Goal: Task Accomplishment & Management: Complete application form

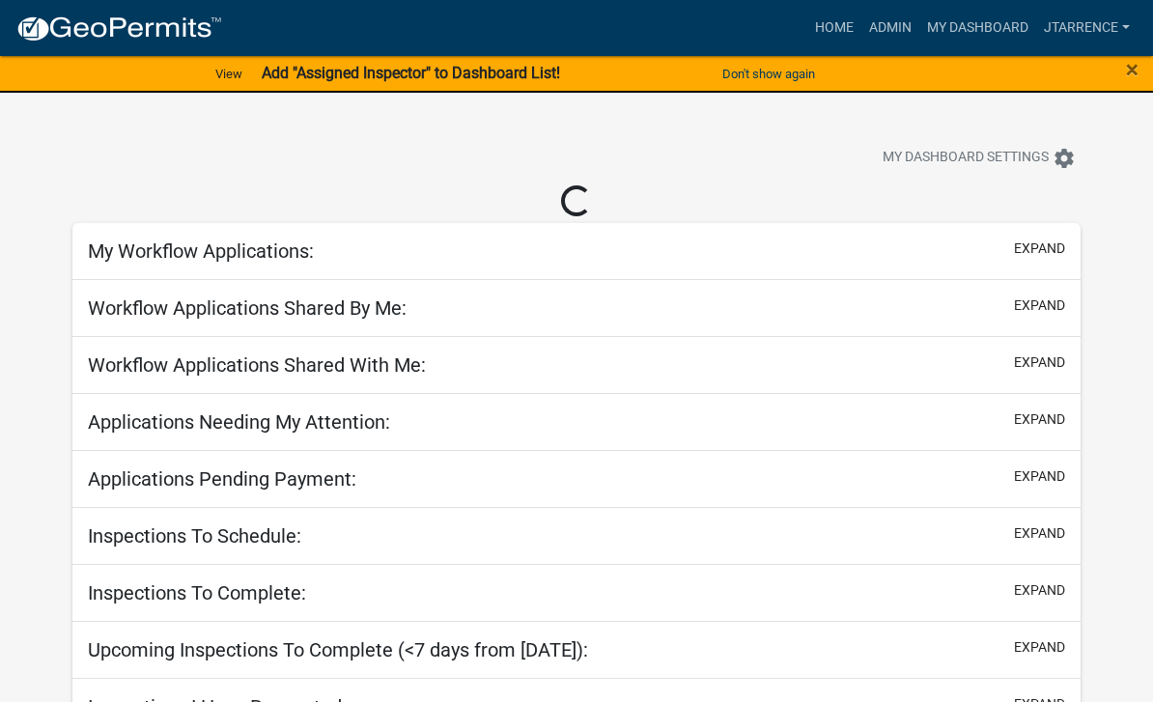
select select "3: 100"
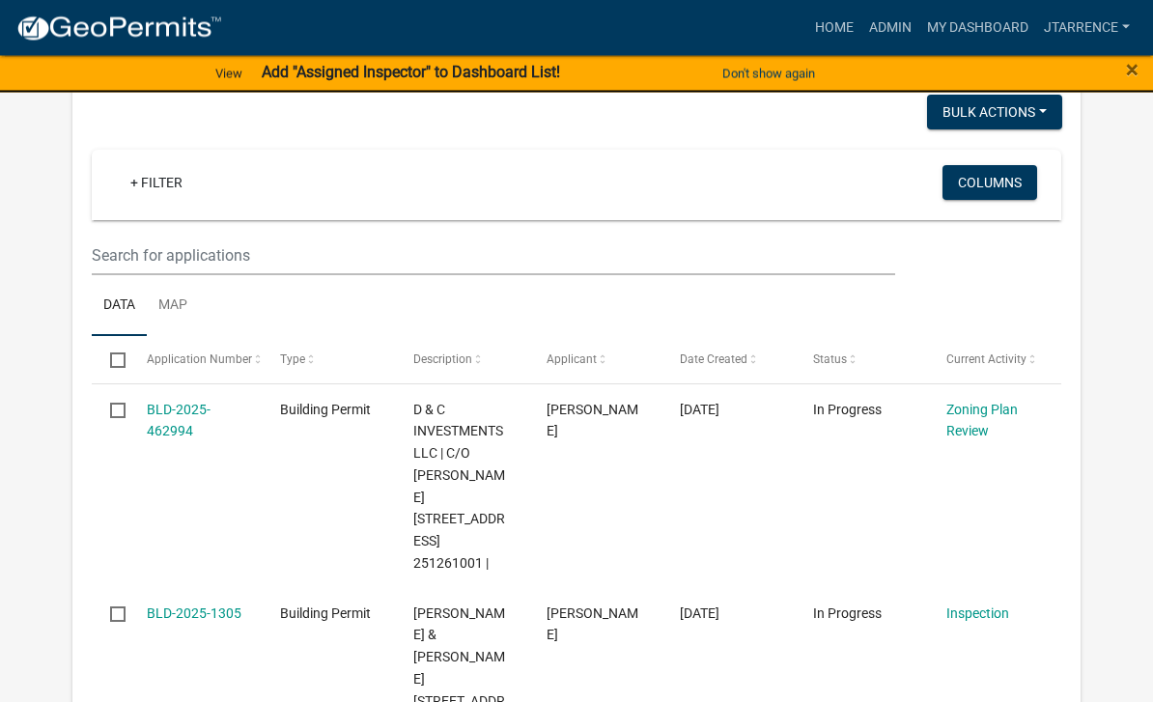
scroll to position [1313, 0]
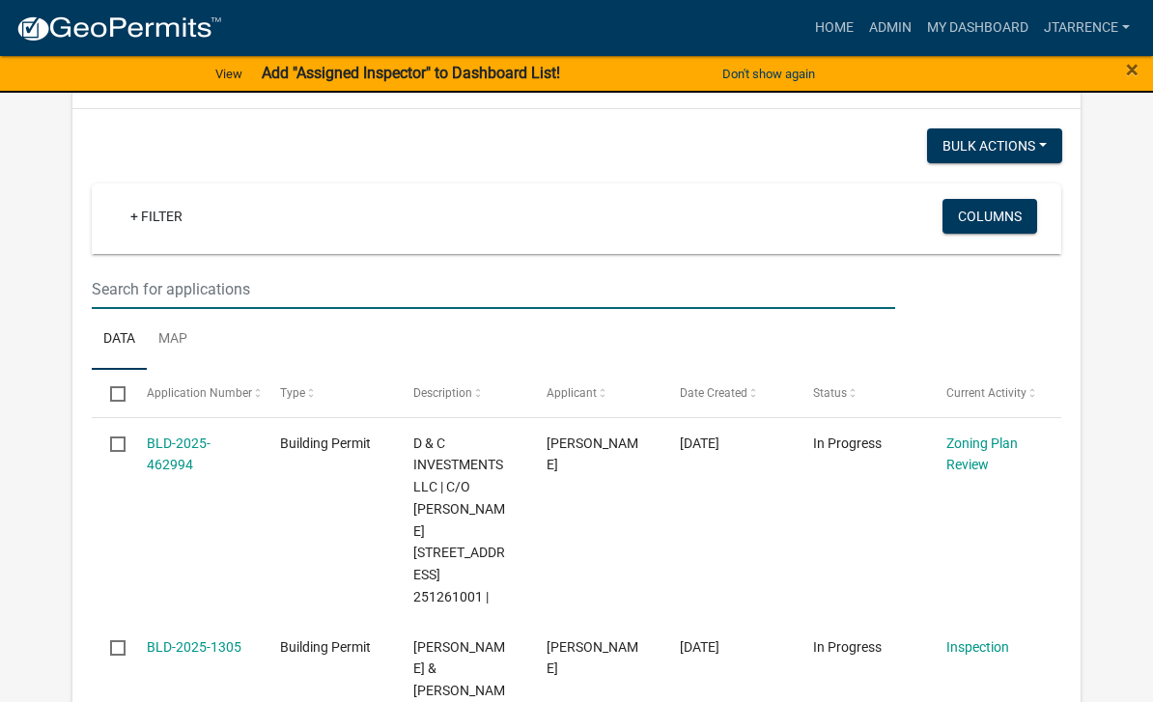
click at [236, 269] on input "text" at bounding box center [493, 289] width 803 height 40
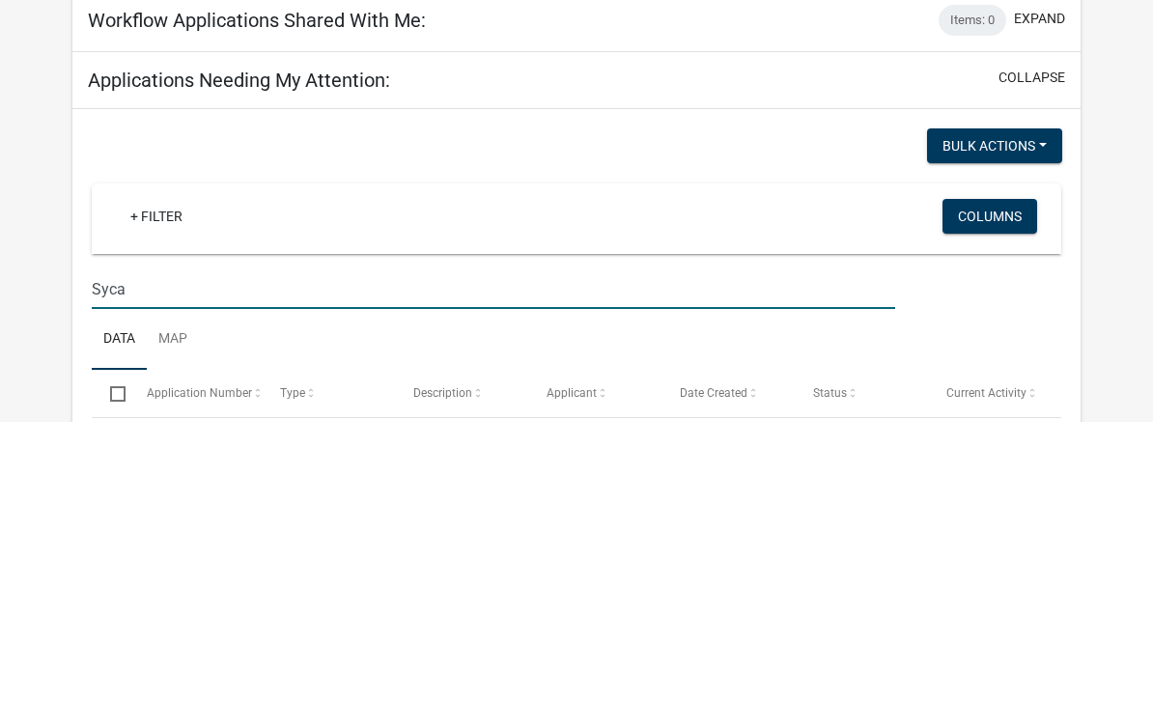
scroll to position [1036, 0]
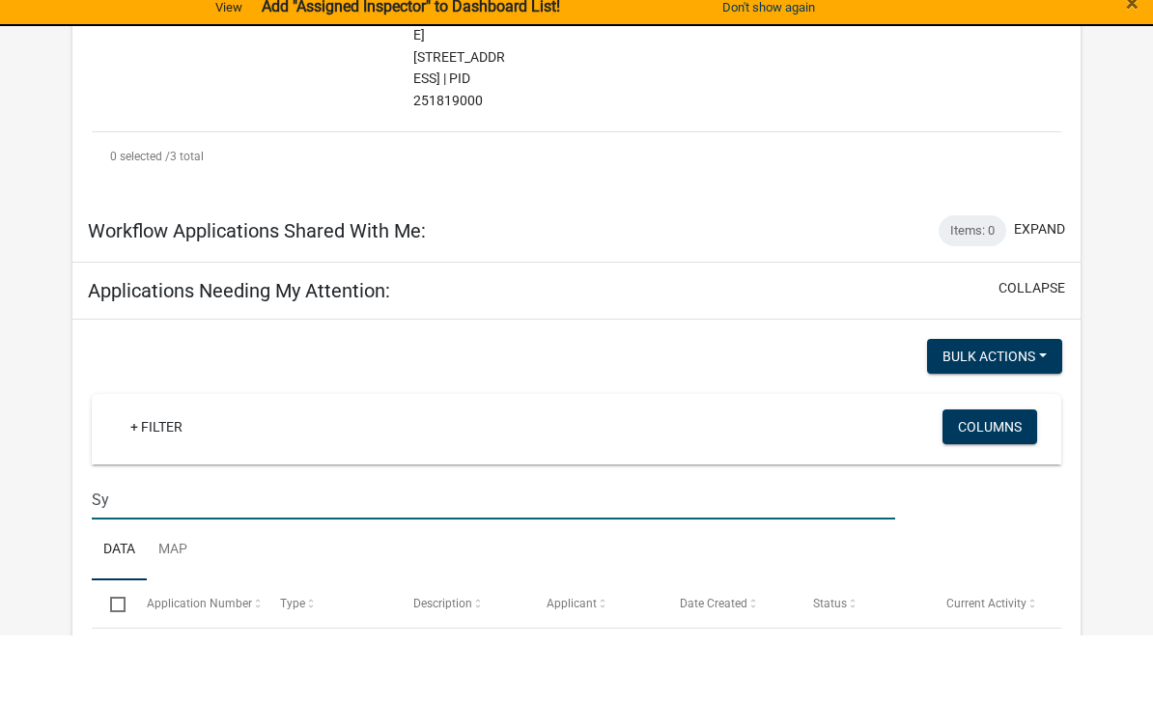
type input "S"
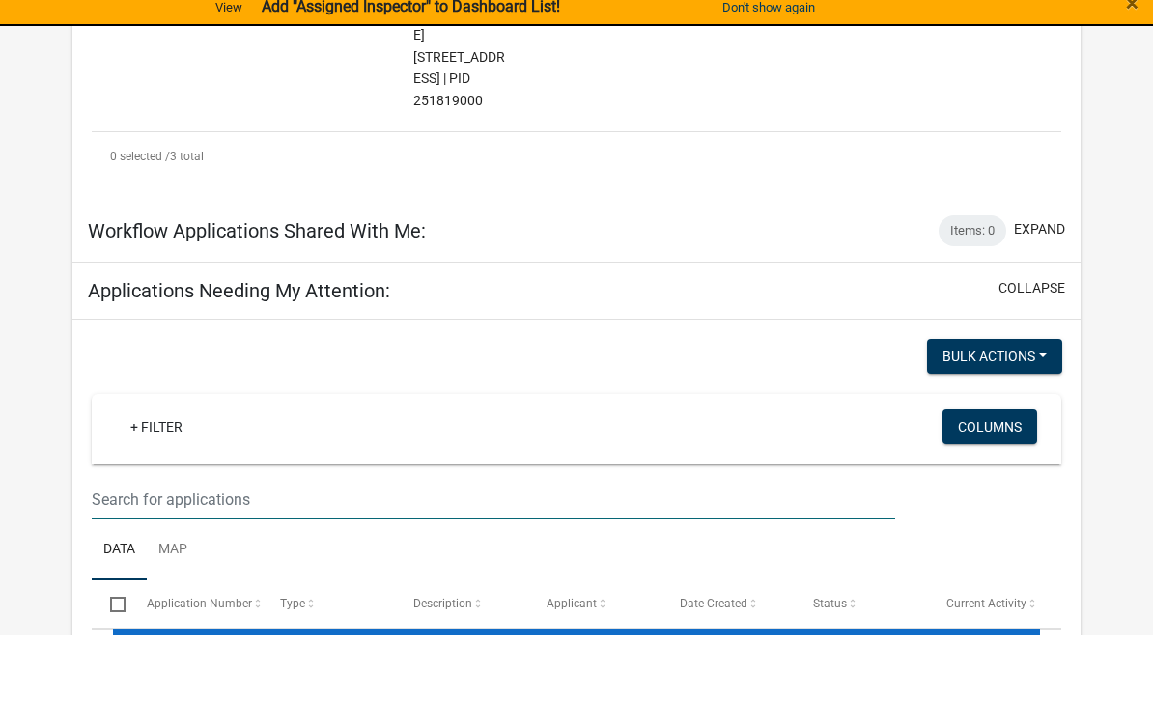
select select "3: 100"
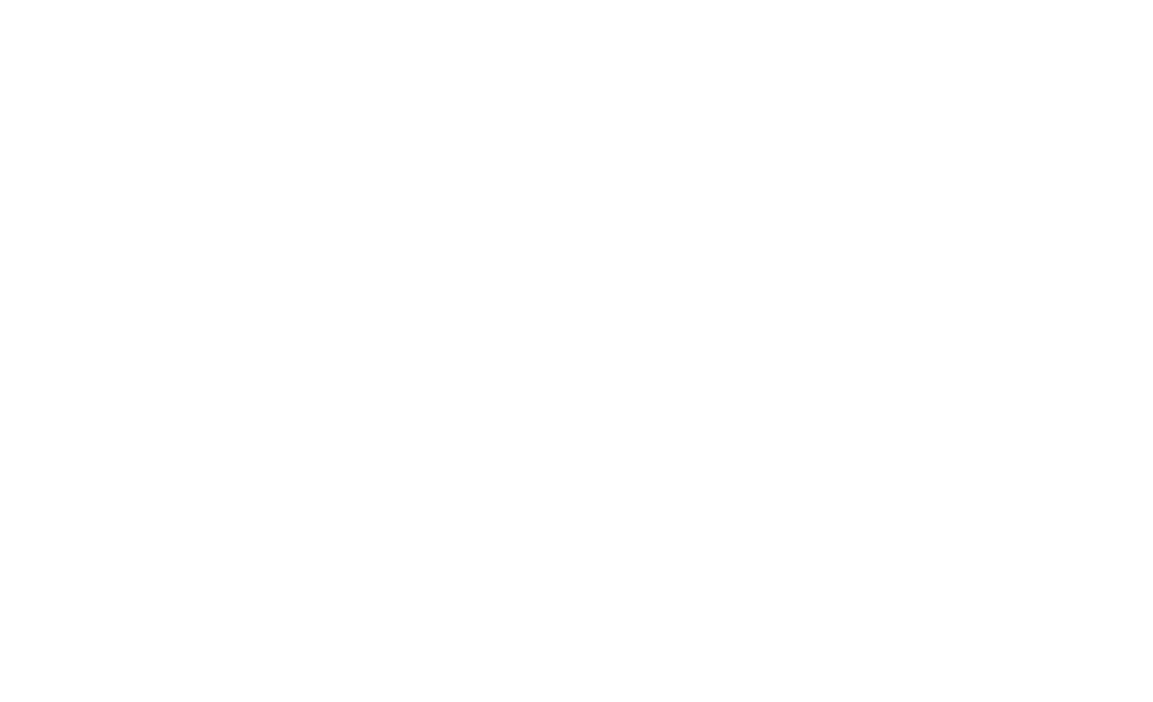
scroll to position [1166, 0]
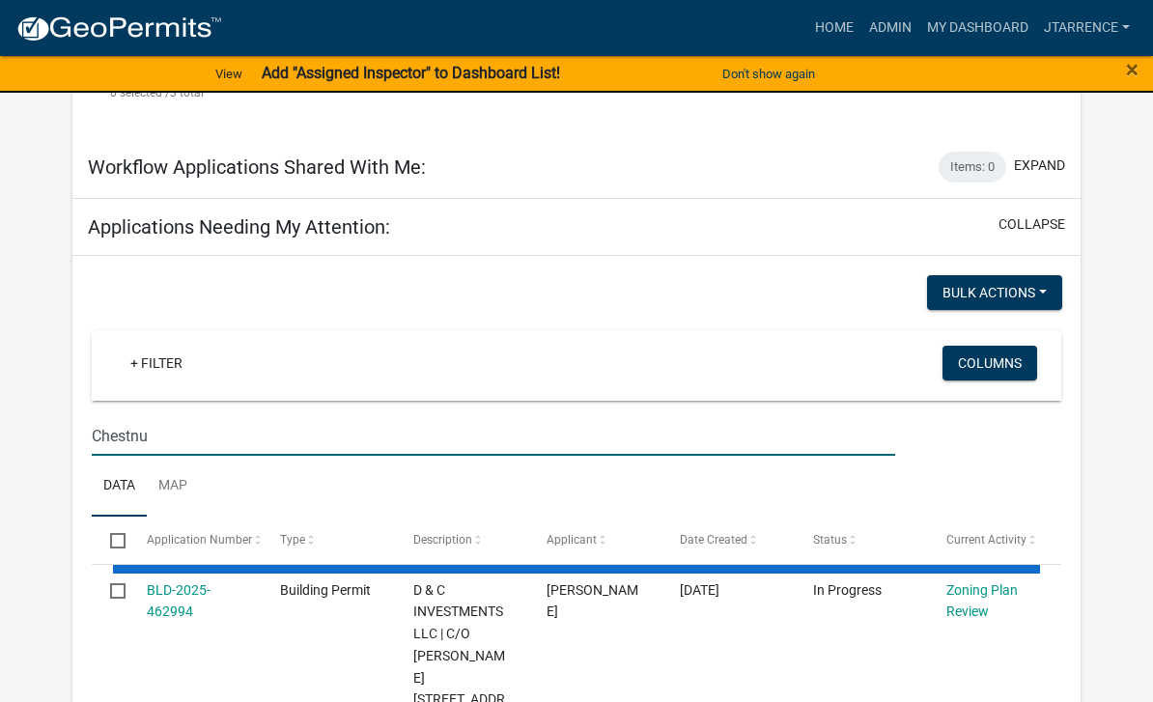
type input "Chestnut"
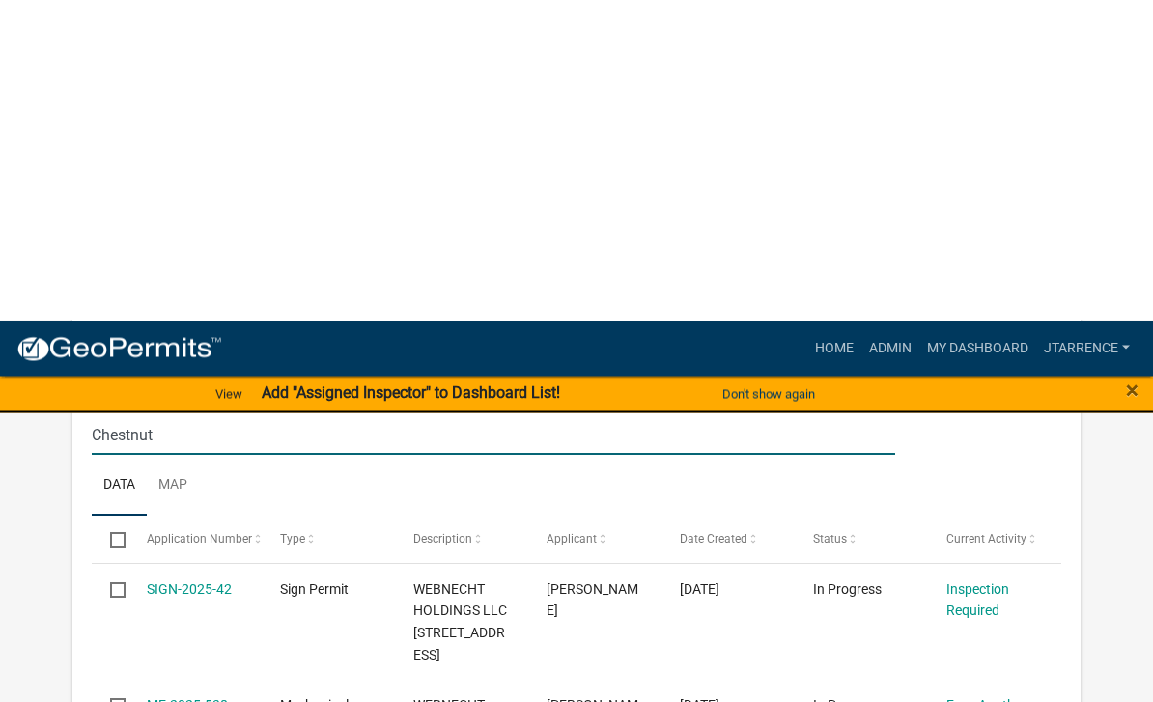
scroll to position [1491, 0]
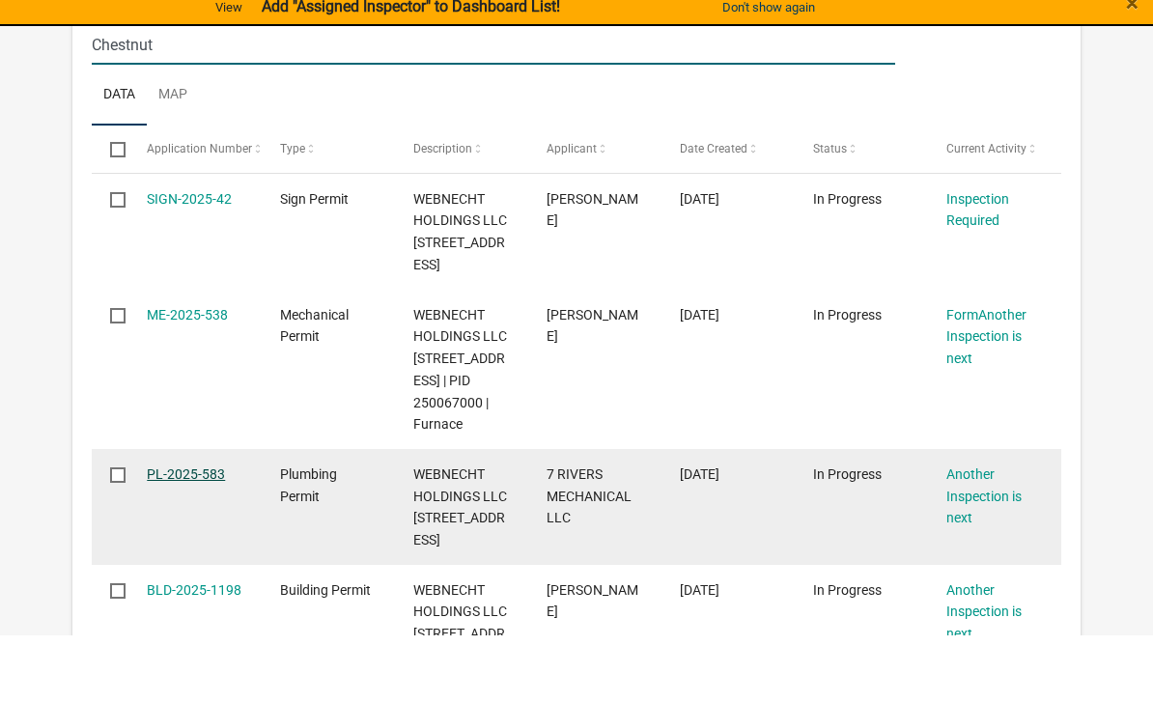
click at [182, 533] on link "PL-2025-583" at bounding box center [186, 540] width 78 height 15
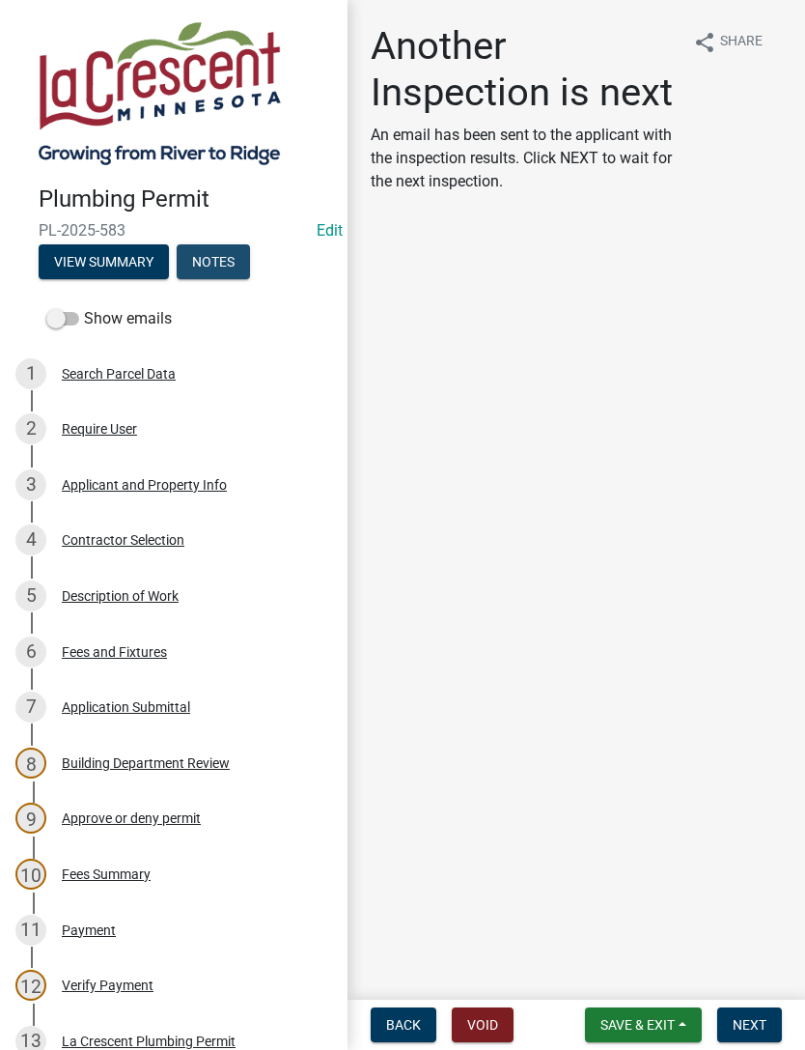
click at [239, 259] on button "Notes" at bounding box center [213, 261] width 73 height 35
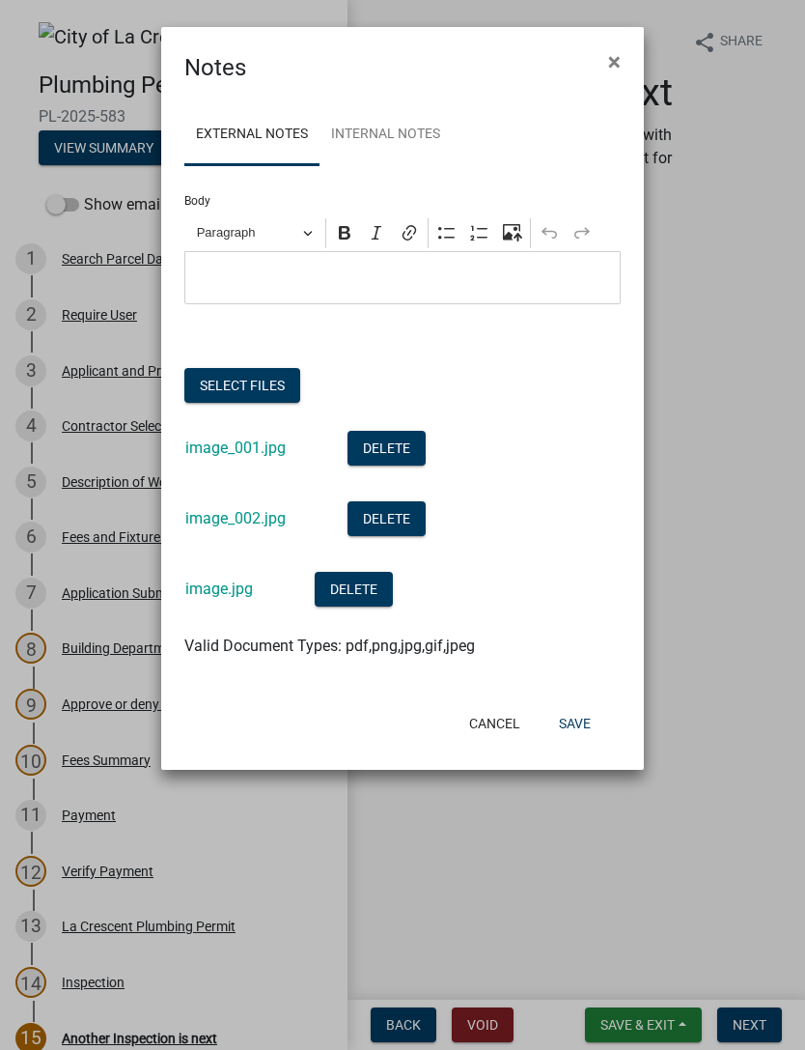
click at [266, 379] on button "Select files" at bounding box center [242, 385] width 116 height 35
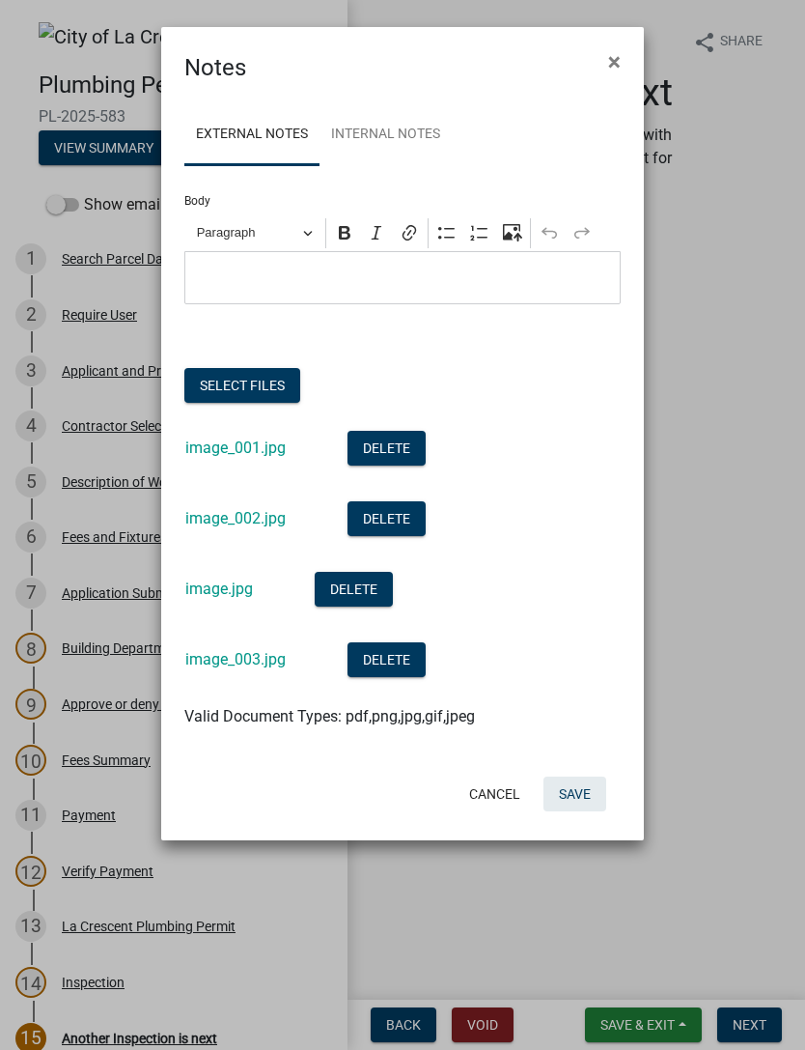
click at [578, 701] on button "Save" at bounding box center [575, 793] width 63 height 35
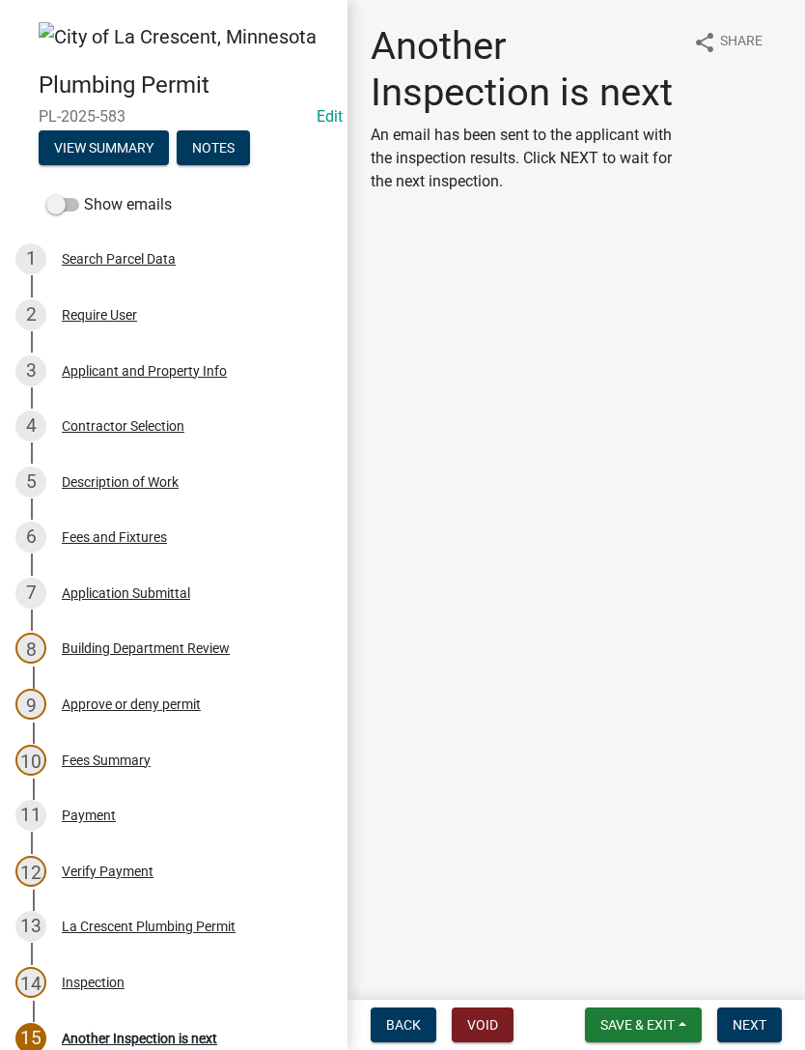
click at [228, 144] on button "Notes" at bounding box center [213, 147] width 73 height 35
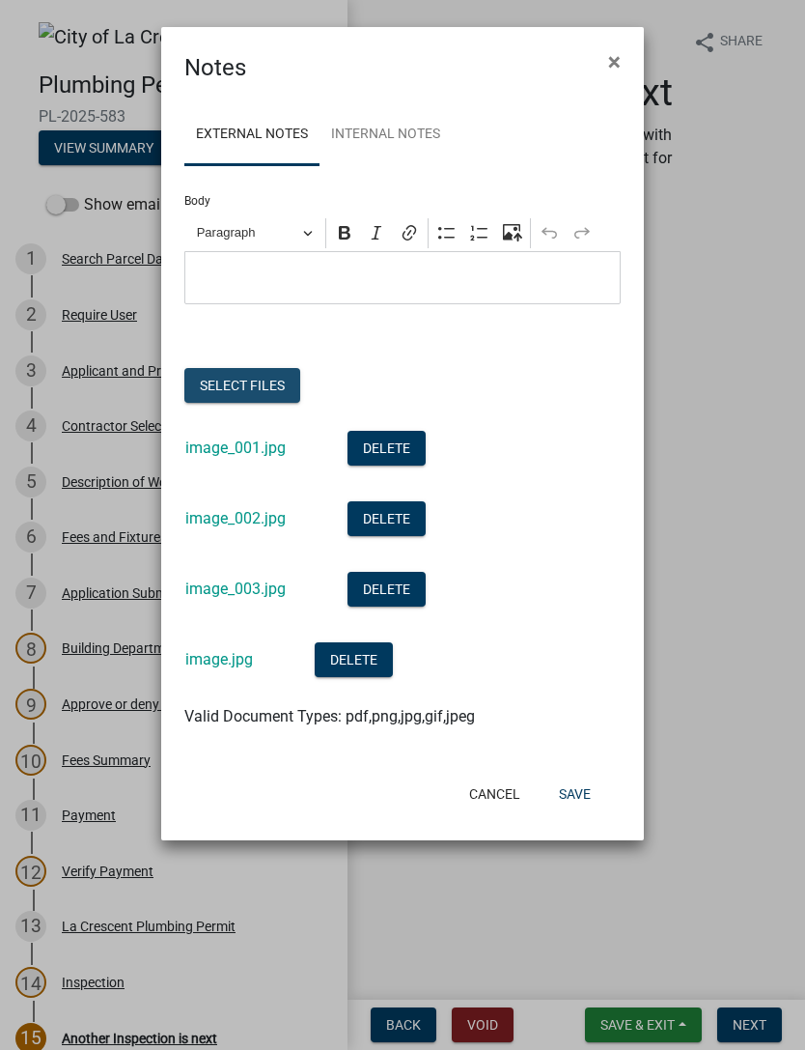
click at [264, 383] on button "Select files" at bounding box center [242, 385] width 116 height 35
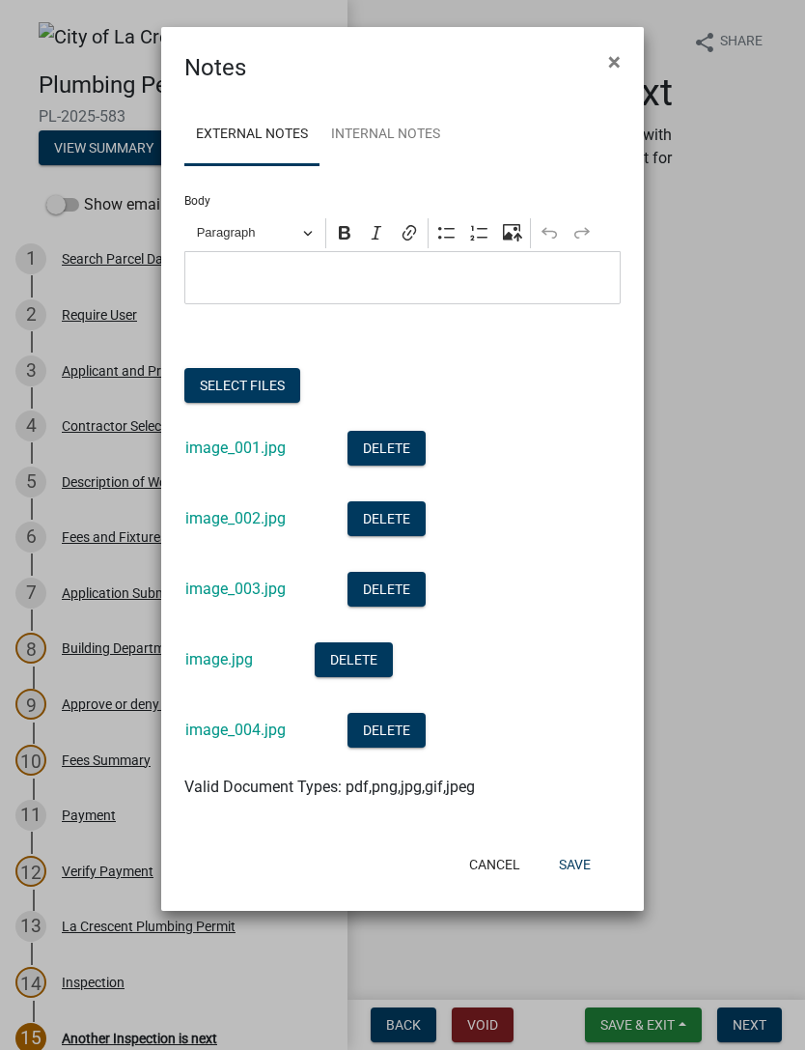
click at [578, 701] on button "Save" at bounding box center [575, 864] width 63 height 35
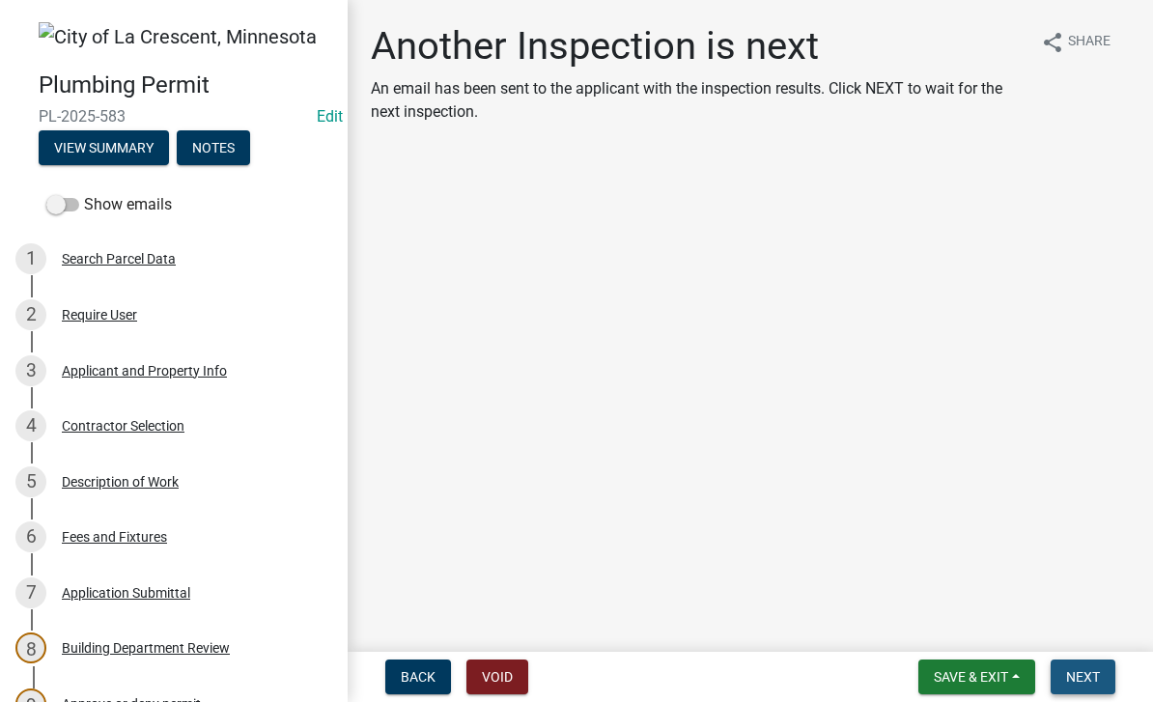
click at [1091, 687] on button "Next" at bounding box center [1083, 677] width 65 height 35
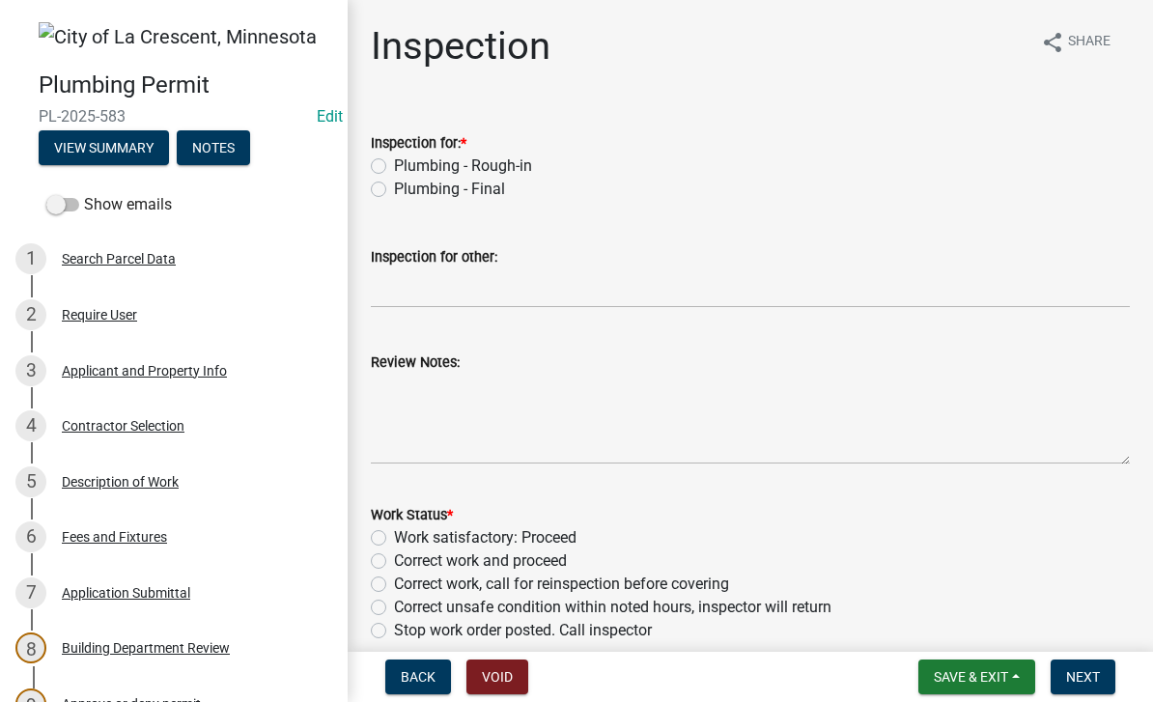
click at [440, 194] on label "Plumbing - Final" at bounding box center [449, 189] width 111 height 23
click at [407, 190] on input "Plumbing - Final" at bounding box center [400, 184] width 13 height 13
radio input "true"
click at [428, 295] on input "Inspection for other:" at bounding box center [750, 288] width 759 height 40
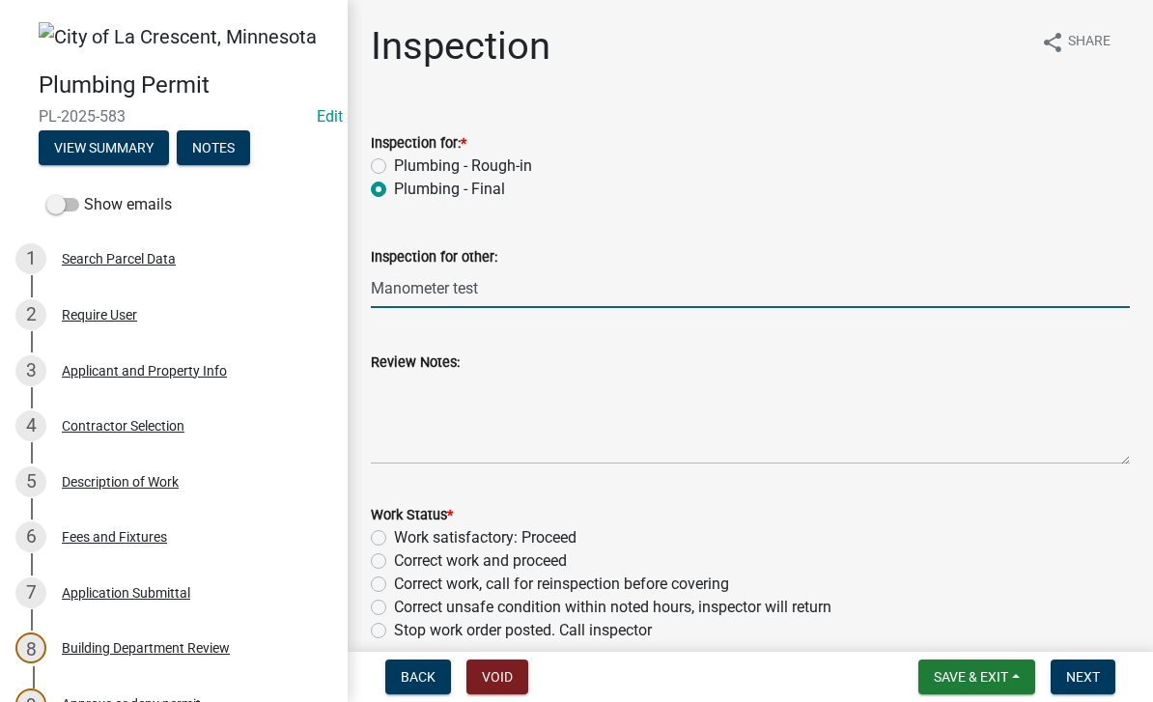
type input "Manometer test"
click at [484, 395] on textarea "Review Notes:" at bounding box center [750, 419] width 759 height 91
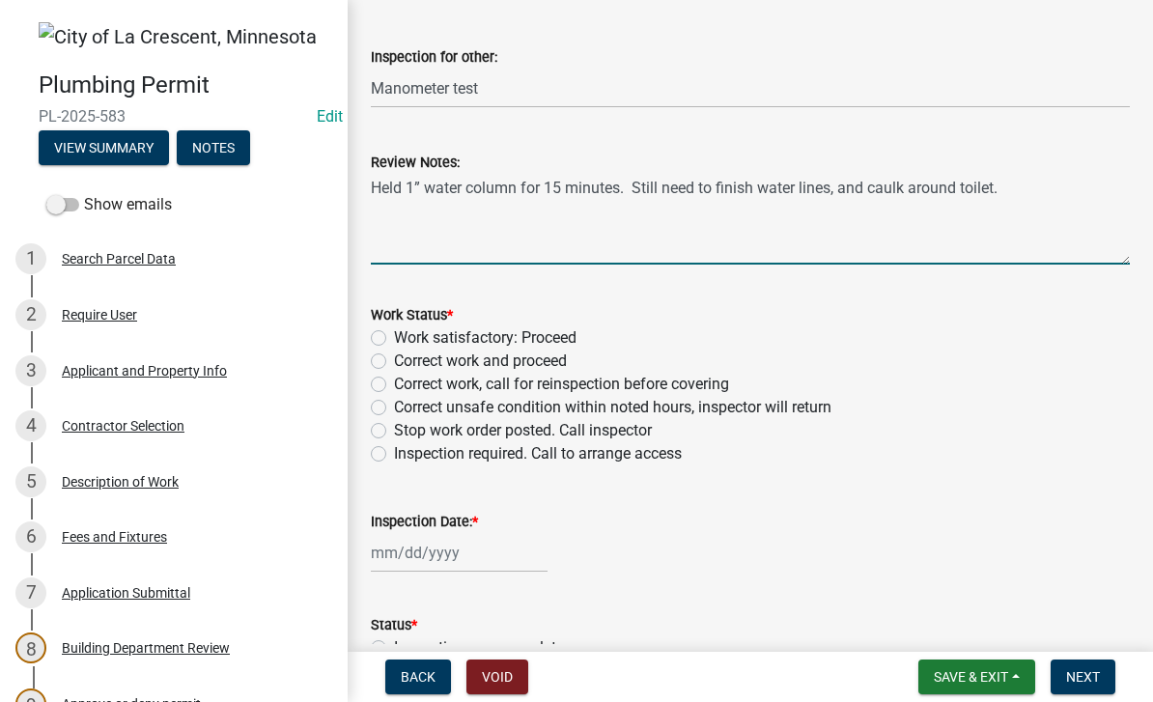
scroll to position [203, 0]
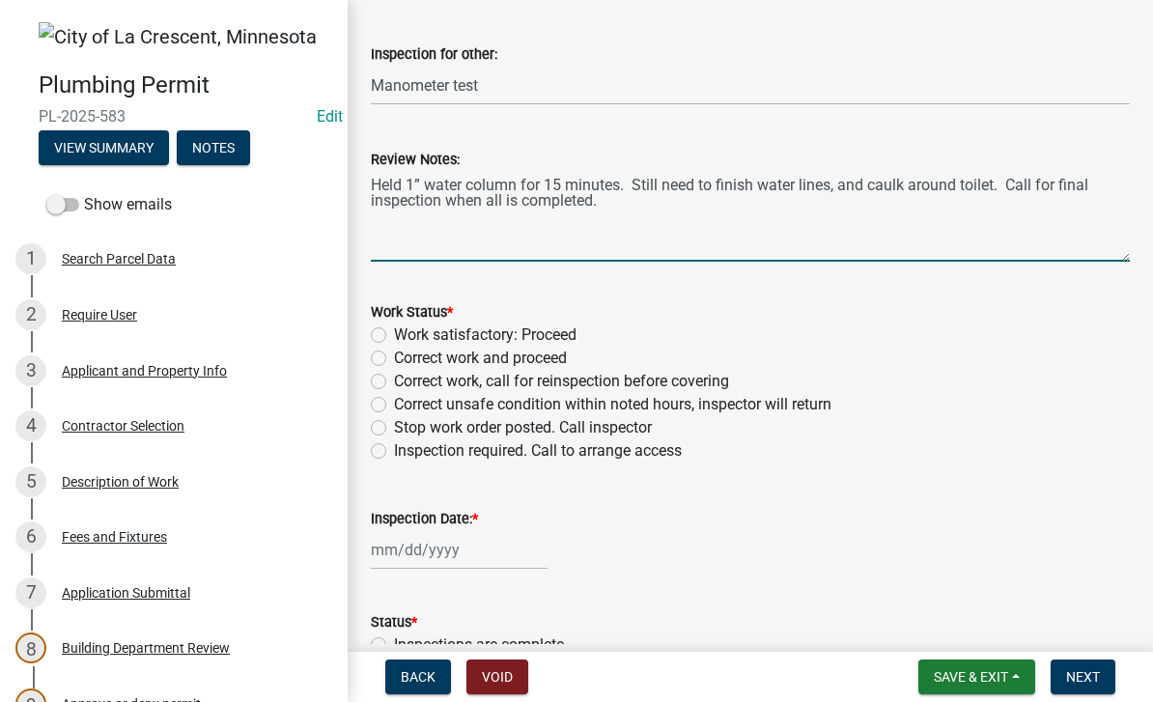
type textarea "Held 1” water column for 15 minutes. Still need to finish water lines, and caul…"
click at [384, 326] on div "Work satisfactory: Proceed" at bounding box center [750, 334] width 759 height 23
click at [531, 334] on label "Work satisfactory: Proceed" at bounding box center [485, 334] width 183 height 23
click at [407, 334] on input "Work satisfactory: Proceed" at bounding box center [400, 329] width 13 height 13
radio input "true"
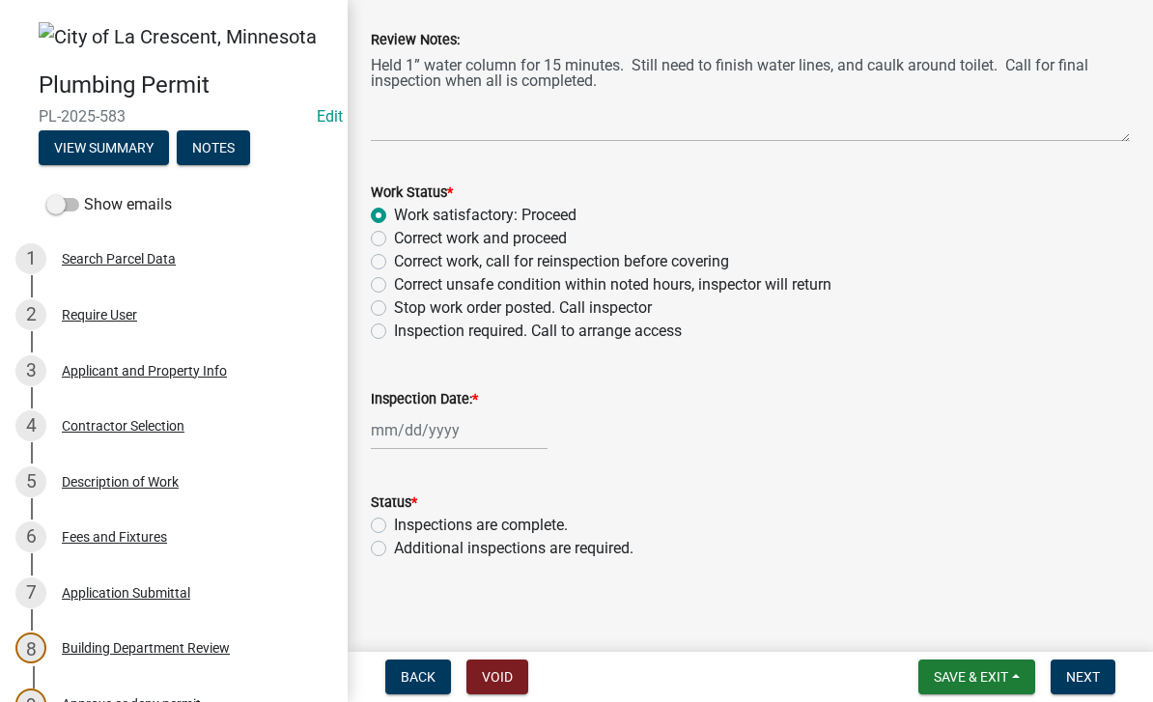
scroll to position [325, 0]
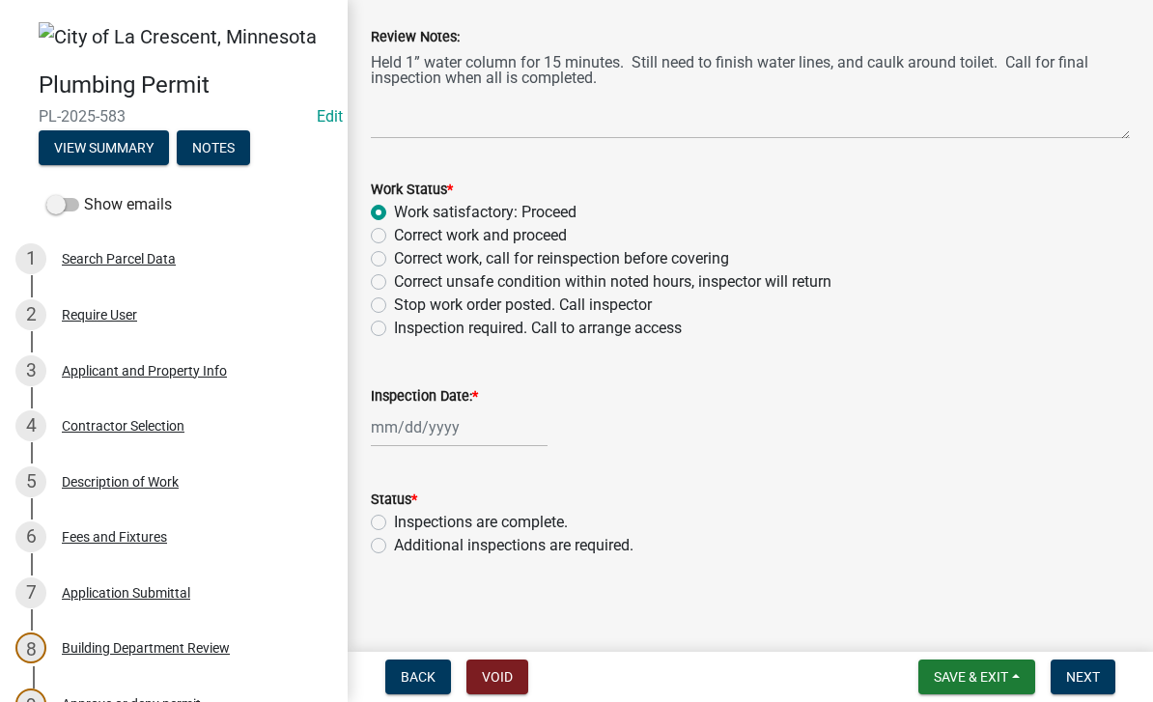
click at [418, 202] on label "Work satisfactory: Proceed" at bounding box center [485, 212] width 183 height 23
click at [407, 202] on input "Work satisfactory: Proceed" at bounding box center [400, 207] width 13 height 13
click at [422, 432] on div at bounding box center [459, 428] width 177 height 40
select select "8"
select select "2025"
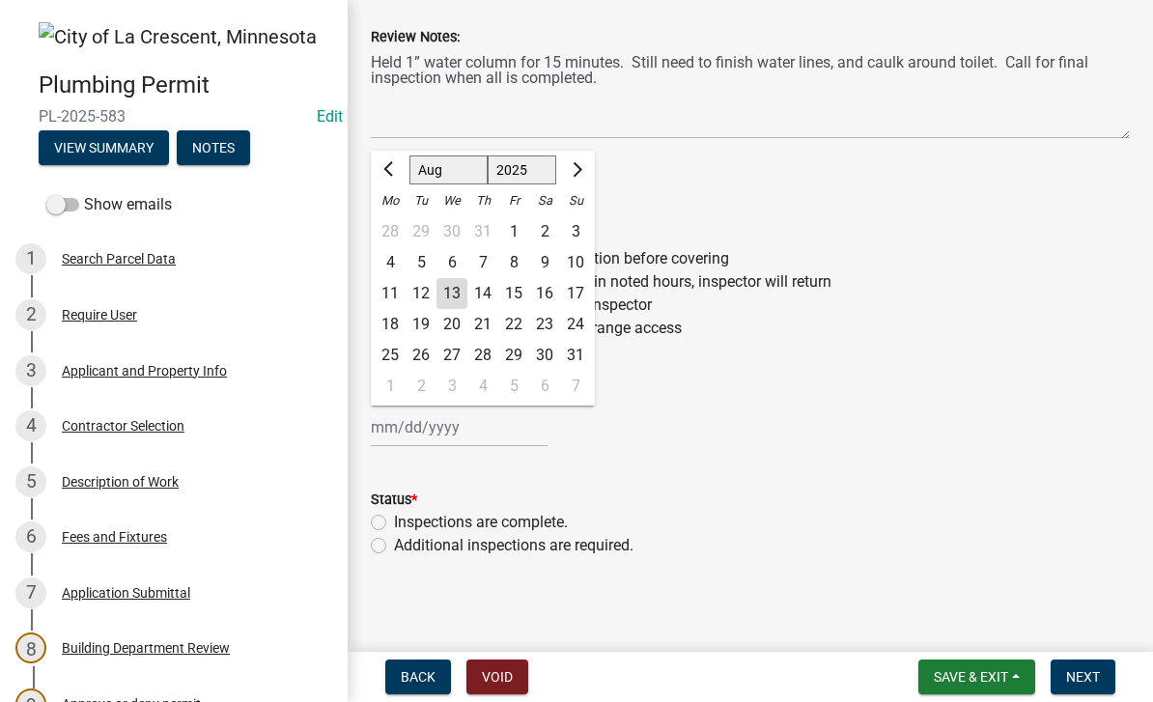
click at [455, 289] on div "13" at bounding box center [451, 293] width 31 height 31
type input "[DATE]"
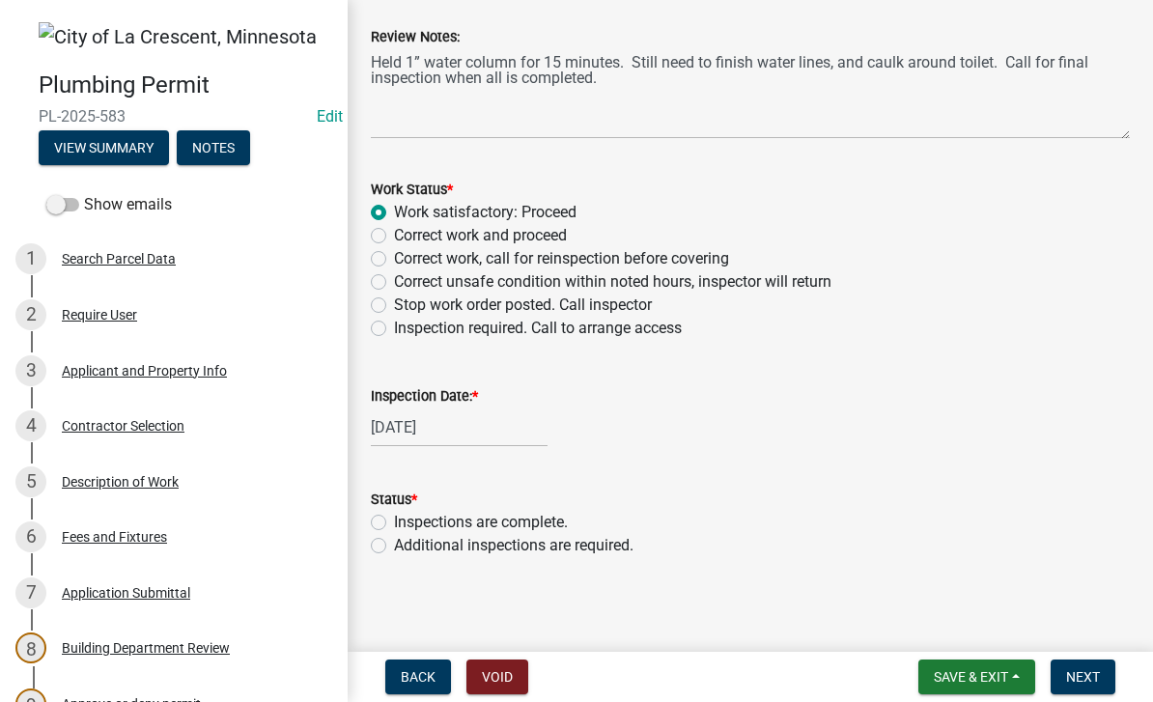
click at [394, 548] on label "Additional inspections are required." at bounding box center [513, 545] width 239 height 23
click at [394, 547] on input "Additional inspections are required." at bounding box center [400, 540] width 13 height 13
radio input "true"
click at [1093, 687] on button "Next" at bounding box center [1083, 677] width 65 height 35
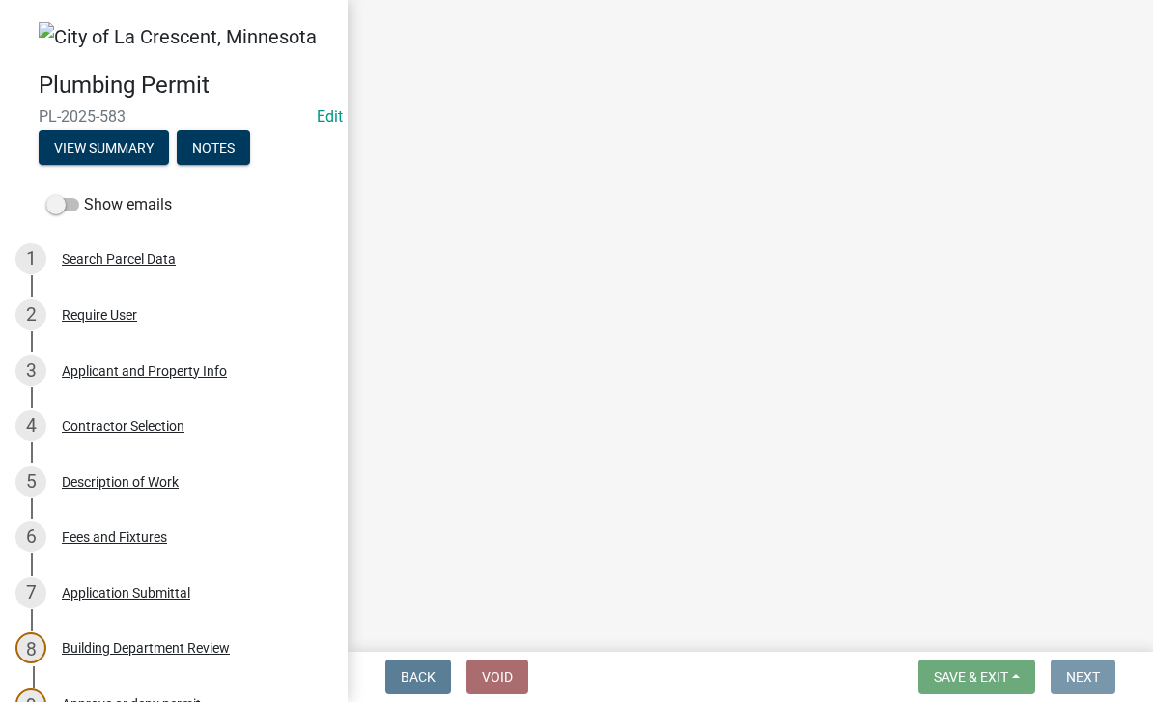
scroll to position [0, 0]
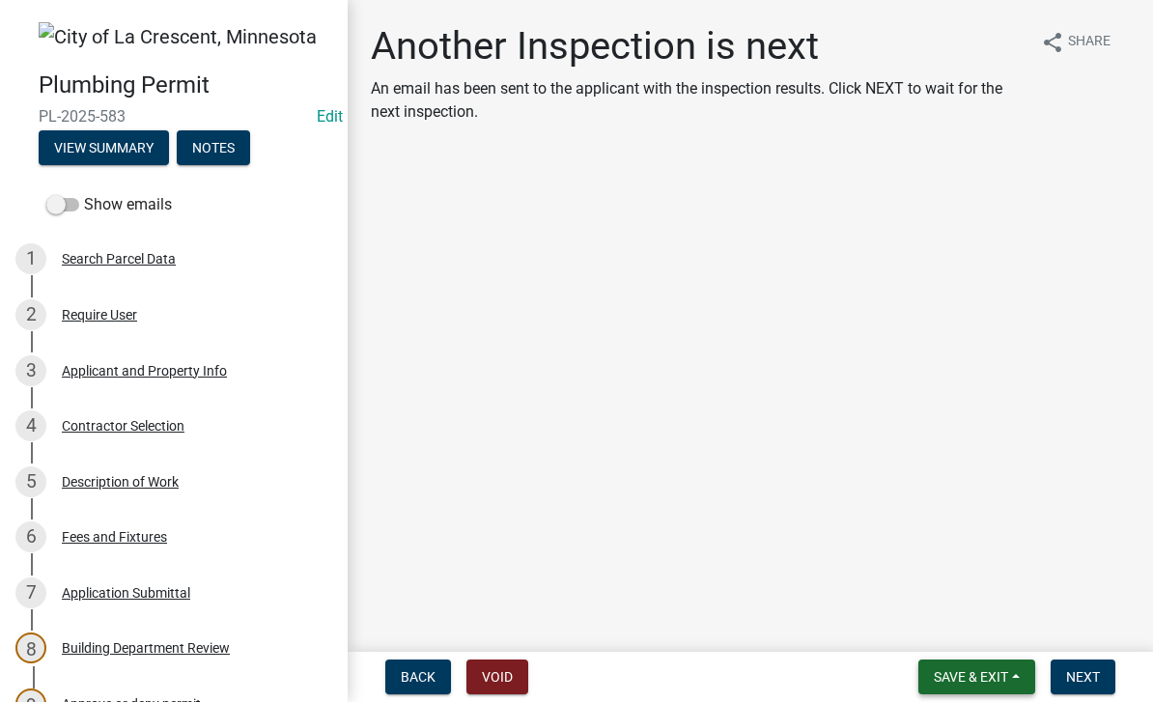
click at [990, 683] on span "Save & Exit" at bounding box center [971, 676] width 74 height 15
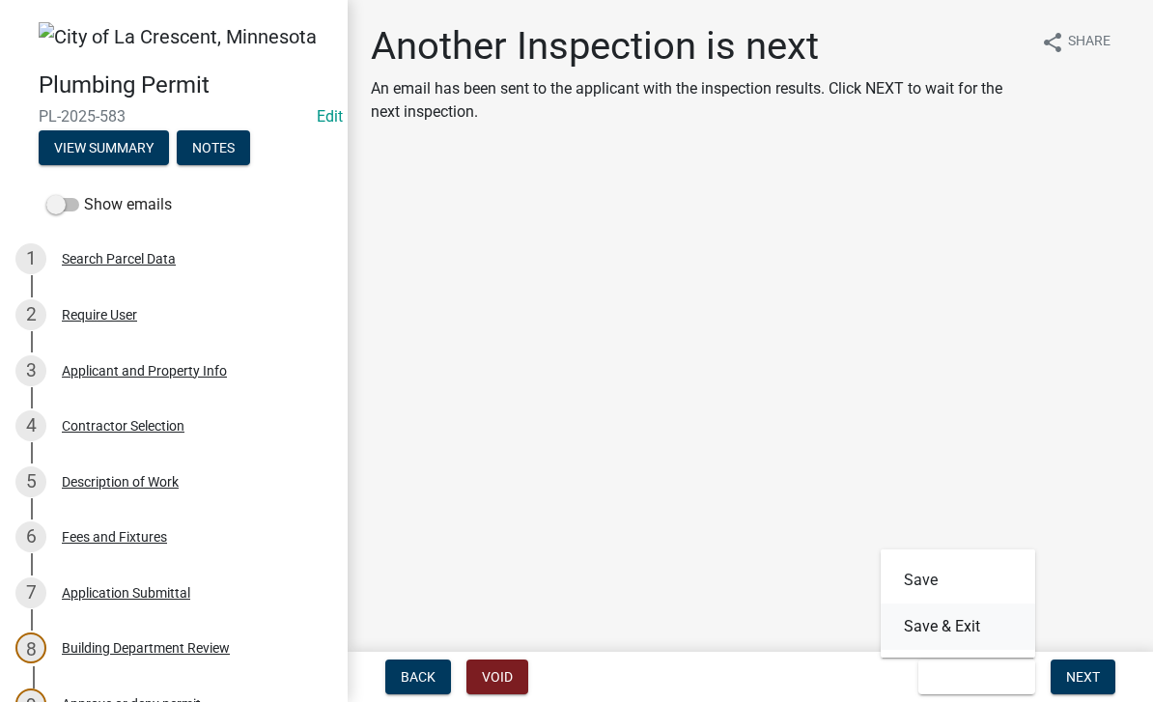
click at [968, 629] on button "Save & Exit" at bounding box center [958, 627] width 155 height 46
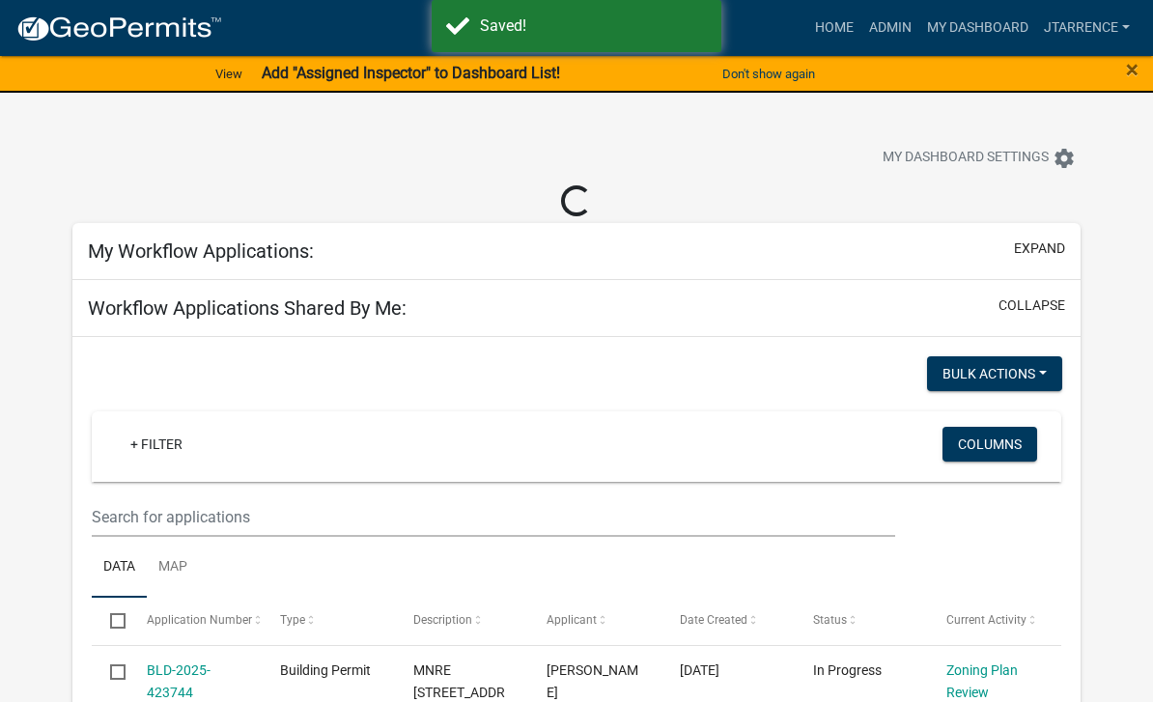
select select "3: 100"
